Goal: Entertainment & Leisure: Consume media (video, audio)

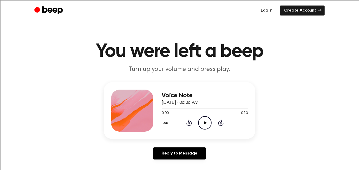
click at [201, 123] on icon "Play Audio" at bounding box center [204, 122] width 13 height 13
click at [207, 126] on icon "Play Audio" at bounding box center [204, 122] width 13 height 13
click at [203, 123] on icon "Play Audio" at bounding box center [204, 122] width 13 height 13
click at [202, 123] on icon "Play Audio" at bounding box center [204, 122] width 13 height 13
click at [205, 125] on icon "Play Audio" at bounding box center [204, 122] width 13 height 13
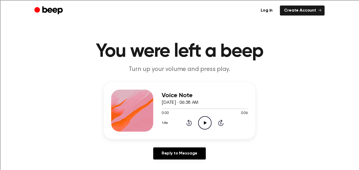
click at [203, 122] on icon "Play Audio" at bounding box center [204, 122] width 13 height 13
click at [205, 126] on icon "Play Audio" at bounding box center [204, 122] width 13 height 13
click at [205, 126] on icon "Pause Audio" at bounding box center [204, 122] width 13 height 13
click at [205, 126] on icon "Play Audio" at bounding box center [204, 122] width 13 height 13
click at [205, 126] on icon "Pause Audio" at bounding box center [204, 122] width 13 height 13
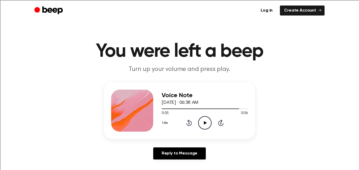
click at [205, 126] on icon "Play Audio" at bounding box center [204, 122] width 13 height 13
click at [205, 124] on icon "Play Audio" at bounding box center [204, 122] width 13 height 13
click at [205, 119] on icon "Play Audio" at bounding box center [204, 122] width 13 height 13
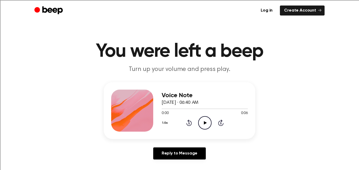
click at [205, 127] on icon "Play Audio" at bounding box center [204, 122] width 13 height 13
click at [208, 122] on icon "Play Audio" at bounding box center [204, 122] width 13 height 13
click at [206, 121] on icon "Play Audio" at bounding box center [204, 122] width 13 height 13
click at [204, 128] on icon "Play Audio" at bounding box center [204, 122] width 13 height 13
click at [206, 119] on icon "Play Audio" at bounding box center [204, 122] width 13 height 13
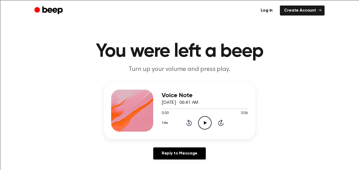
click at [205, 123] on icon at bounding box center [205, 122] width 3 height 3
click at [203, 122] on icon "Play Audio" at bounding box center [204, 122] width 13 height 13
click at [203, 123] on icon "Play Audio" at bounding box center [204, 122] width 13 height 13
click at [203, 117] on icon "Play Audio" at bounding box center [204, 122] width 13 height 13
